Goal: Information Seeking & Learning: Learn about a topic

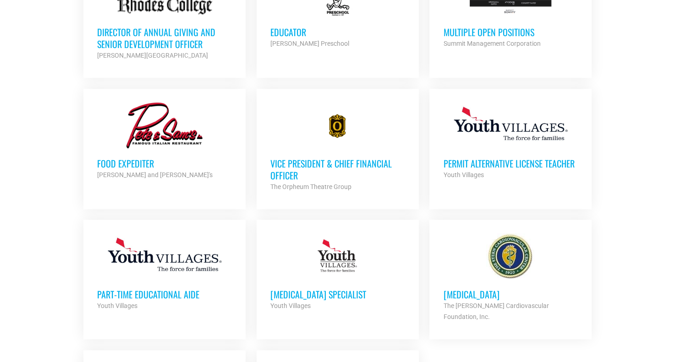
scroll to position [877, 0]
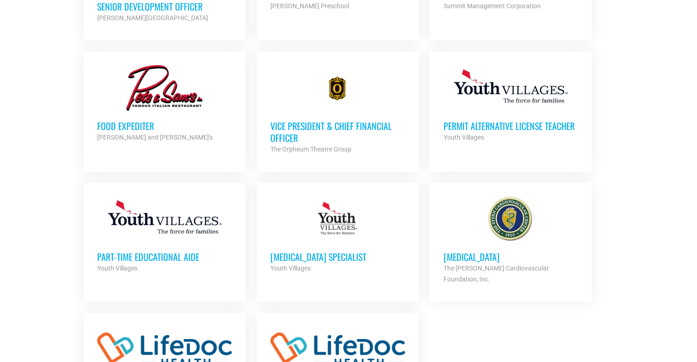
click at [323, 254] on h3 "Recreation Therapy Specialist" at bounding box center [337, 257] width 135 height 12
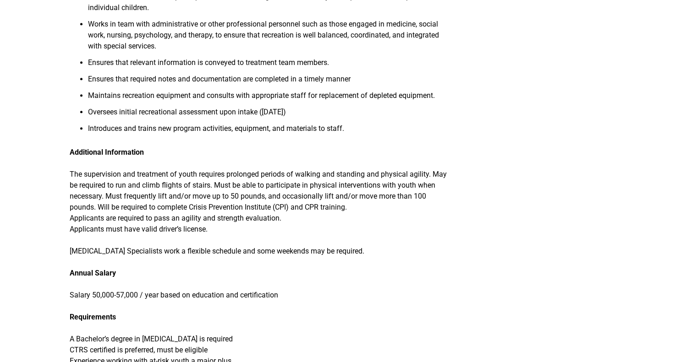
scroll to position [562, 0]
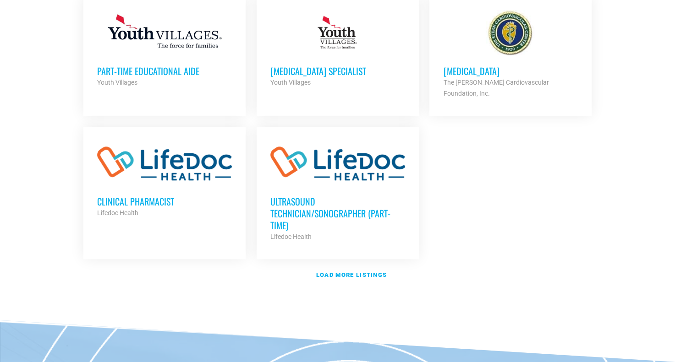
scroll to position [1064, 0]
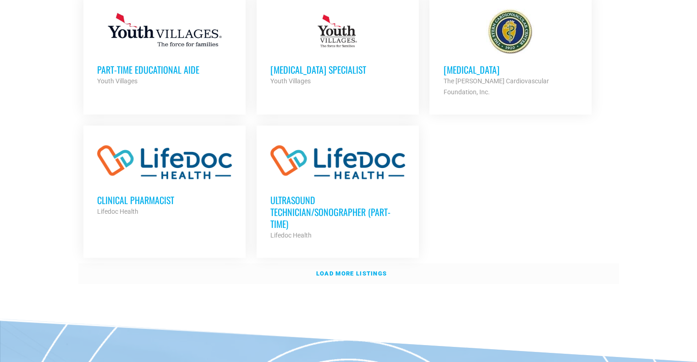
click at [323, 270] on strong "Load more listings" at bounding box center [351, 273] width 71 height 7
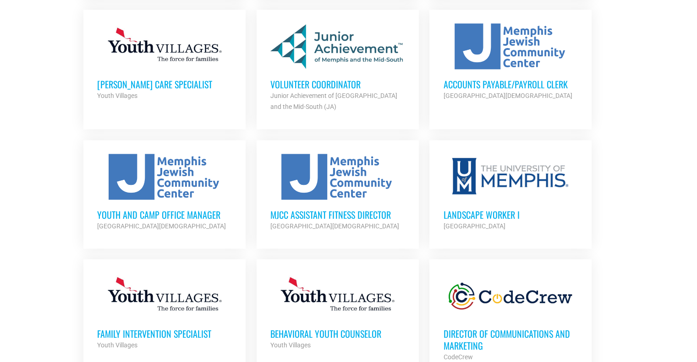
scroll to position [1324, 0]
click at [324, 208] on h3 "MJCC Assistant Fitness Director" at bounding box center [337, 214] width 135 height 12
click at [104, 222] on strong "[GEOGRAPHIC_DATA][DEMOGRAPHIC_DATA]" at bounding box center [161, 225] width 129 height 7
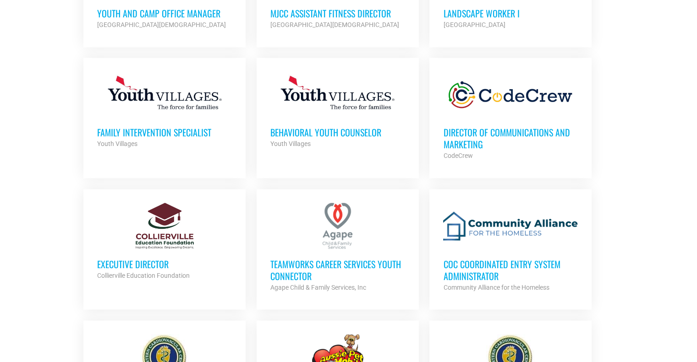
scroll to position [1525, 0]
click at [124, 258] on h3 "Executive Director" at bounding box center [164, 264] width 135 height 12
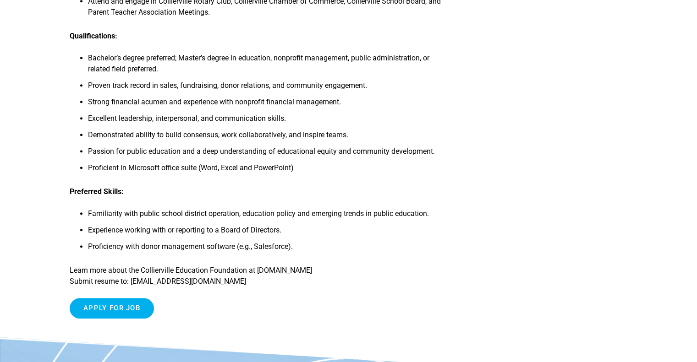
scroll to position [936, 0]
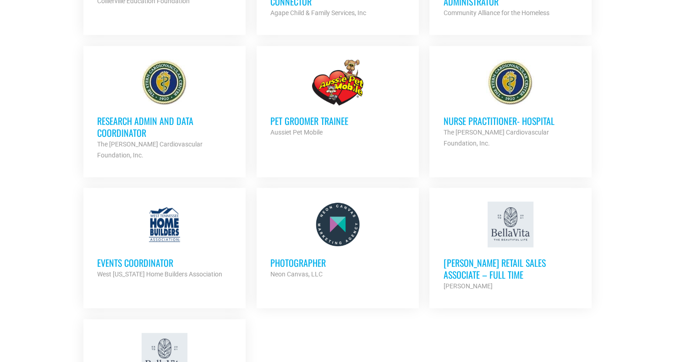
scroll to position [1854, 0]
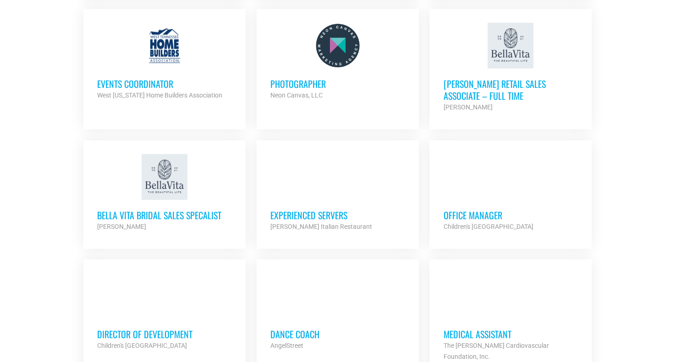
scroll to position [1979, 0]
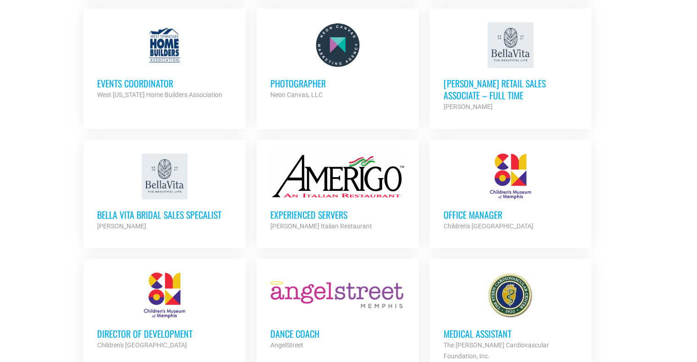
click at [374, 273] on div at bounding box center [337, 296] width 135 height 46
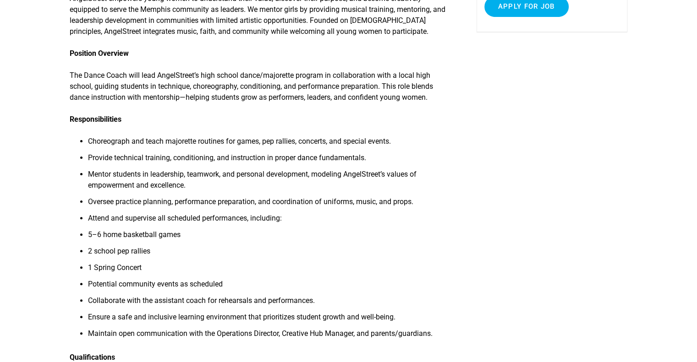
scroll to position [246, 0]
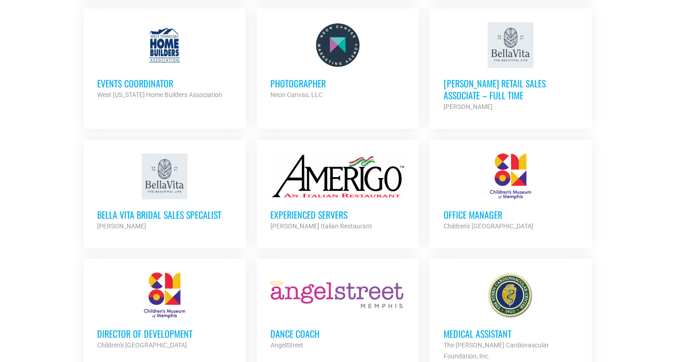
click at [167, 273] on div at bounding box center [164, 296] width 135 height 46
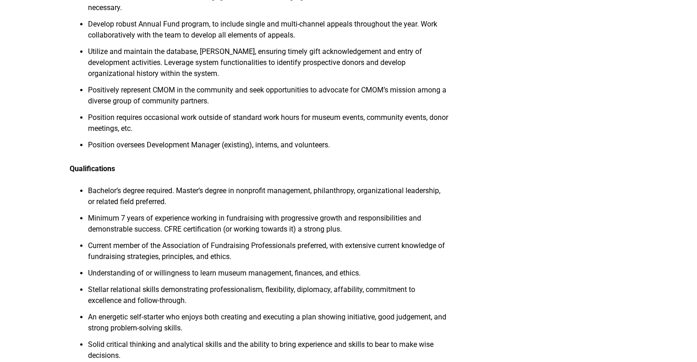
scroll to position [529, 0]
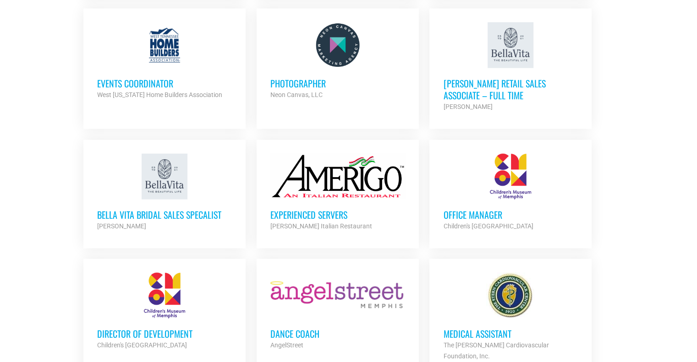
click at [505, 162] on div at bounding box center [510, 177] width 135 height 46
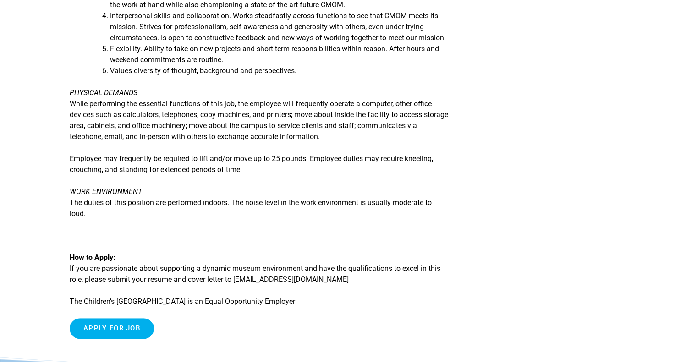
scroll to position [988, 0]
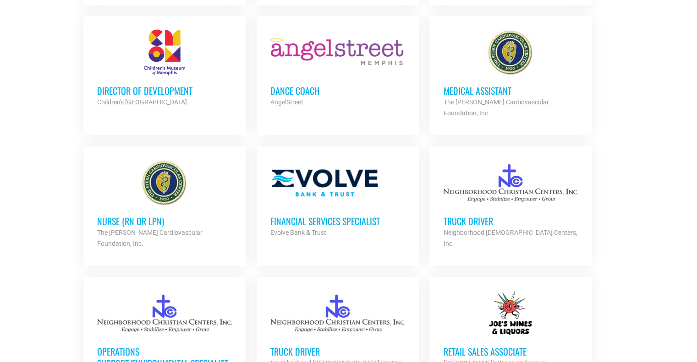
scroll to position [2223, 0]
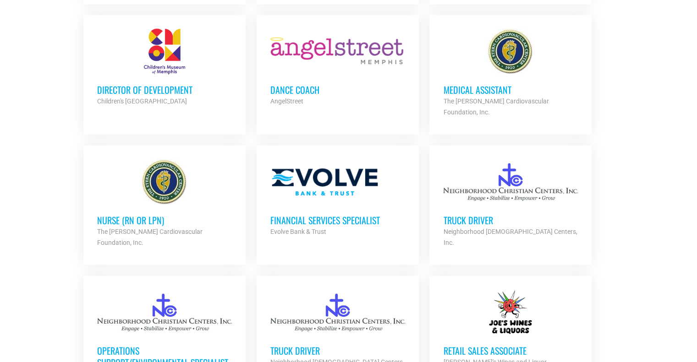
click at [130, 345] on h3 "Operations Support/Environmental Specialist" at bounding box center [164, 357] width 135 height 24
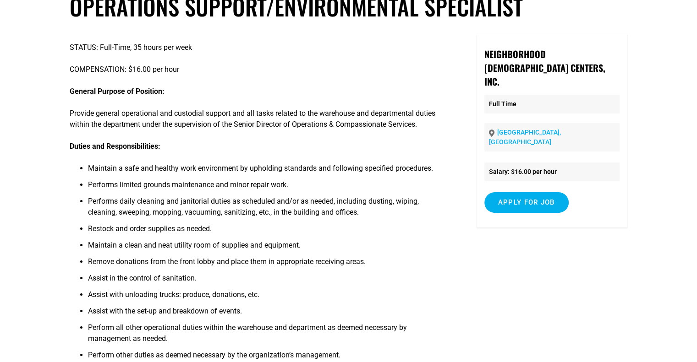
scroll to position [68, 0]
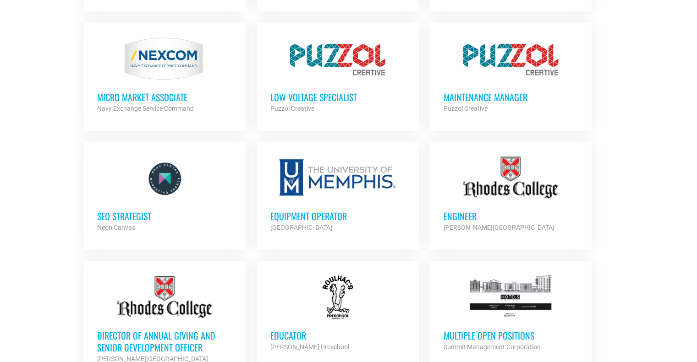
scroll to position [535, 0]
click at [305, 218] on h3 "Equipment Operator" at bounding box center [337, 217] width 135 height 12
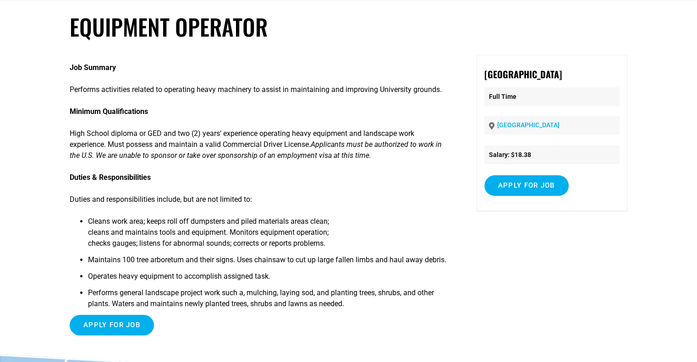
scroll to position [45, 0]
